Goal: Task Accomplishment & Management: Manage account settings

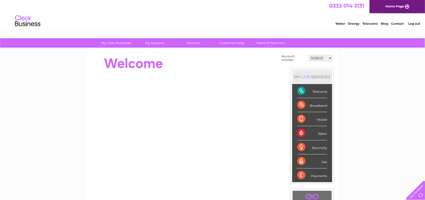
drag, startPoint x: 0, startPoint y: 0, endPoint x: 362, endPoint y: 78, distance: 370.8
click at [362, 78] on div "My Clear Business Login Details My Details My Preferences Link Account My Accou…" at bounding box center [212, 181] width 425 height 287
click at [416, 22] on link "Log out" at bounding box center [414, 24] width 12 height 4
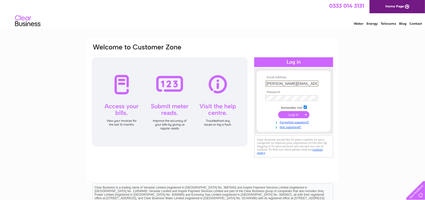
click at [292, 83] on input "mike@vaporever.co.uk" at bounding box center [292, 83] width 53 height 6
type input "valentina@vaporever.co.uk"
click at [284, 114] on input "submit" at bounding box center [293, 114] width 31 height 7
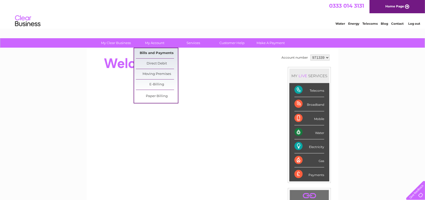
click at [153, 53] on link "Bills and Payments" at bounding box center [157, 53] width 42 height 10
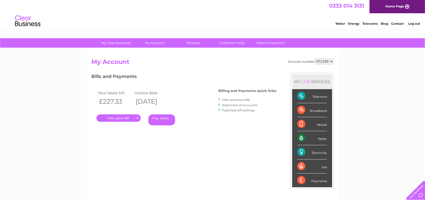
click at [236, 99] on link "View previous bills" at bounding box center [236, 100] width 28 height 4
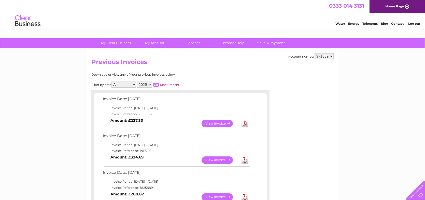
click at [246, 123] on link "Download" at bounding box center [245, 123] width 6 height 7
click at [245, 160] on link "Download" at bounding box center [245, 159] width 6 height 7
